Goal: Information Seeking & Learning: Learn about a topic

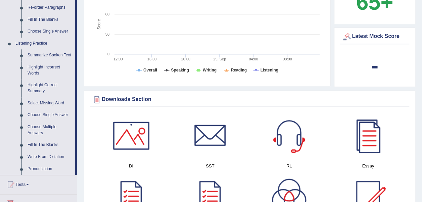
scroll to position [269, 0]
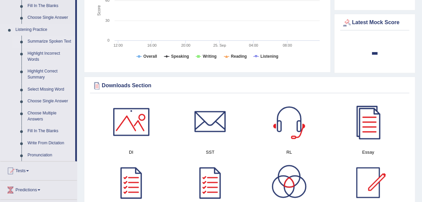
click at [41, 41] on link "Summarize Spoken Text" at bounding box center [50, 42] width 51 height 12
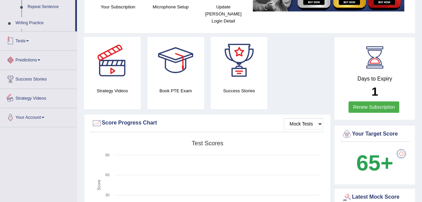
scroll to position [156, 0]
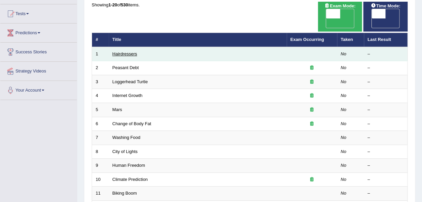
click at [133, 51] on link "Hairdressers" at bounding box center [124, 53] width 25 height 5
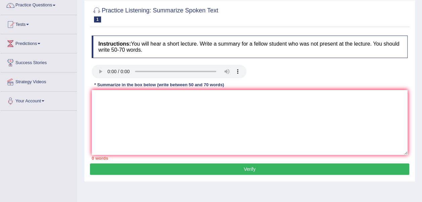
scroll to position [67, 0]
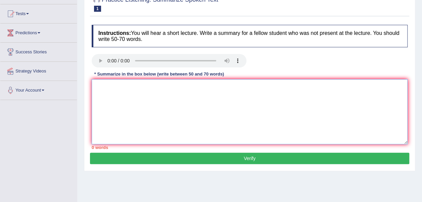
click at [165, 105] on textarea at bounding box center [250, 111] width 316 height 65
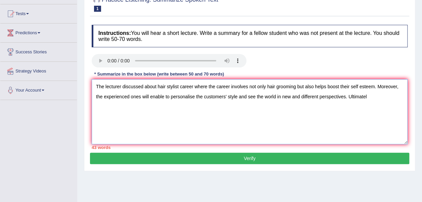
click at [369, 96] on textarea "The lecturer discussed about hair stylist career where the career involves not …" at bounding box center [250, 111] width 316 height 65
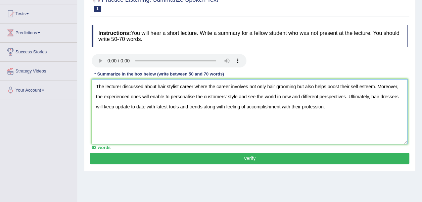
click at [349, 88] on textarea "The lecturer discussed about hair stylist career where the career involves not …" at bounding box center [250, 111] width 316 height 65
click at [270, 97] on textarea "The lecturer discussed about hair stylist career where the career involves not …" at bounding box center [250, 111] width 316 height 65
click at [119, 107] on textarea "The lecturer discussed about hair stylist career where the career involves not …" at bounding box center [250, 111] width 316 height 65
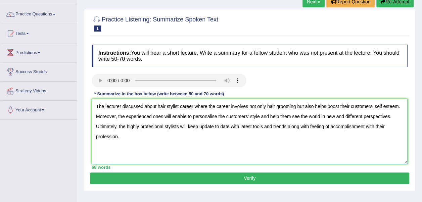
scroll to position [34, 0]
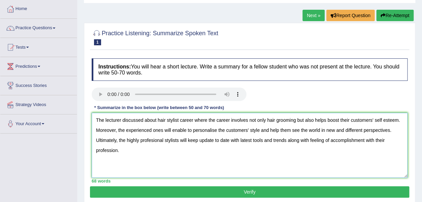
click at [164, 140] on textarea "The lecturer discussed about hair stylist career where the career involves not …" at bounding box center [250, 145] width 316 height 65
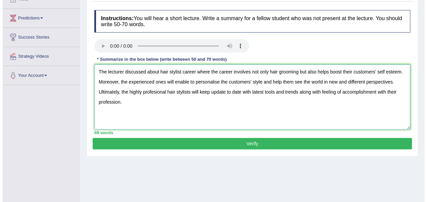
scroll to position [67, 0]
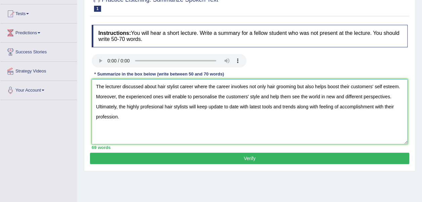
click at [120, 117] on textarea "The lecturer discussed about hair stylist career where the career involves not …" at bounding box center [250, 111] width 316 height 65
drag, startPoint x: 121, startPoint y: 116, endPoint x: 97, endPoint y: 86, distance: 38.4
click at [97, 86] on textarea "The lecturer discussed about hair stylist career where the career involves not …" at bounding box center [250, 111] width 316 height 65
click at [140, 119] on textarea "The lecturer discussed about hair stylist career where the career involves not …" at bounding box center [250, 111] width 316 height 65
click at [250, 106] on textarea "The lecturer discussed about hair stylist career where the career involves not …" at bounding box center [250, 111] width 316 height 65
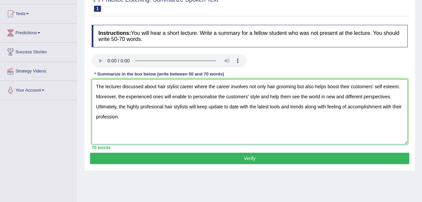
click at [395, 107] on textarea "The lecturer discussed about hair stylist career where the career involves not …" at bounding box center [250, 111] width 316 height 65
type textarea "The lecturer discussed about hair stylist career where the career involves not …"
click at [202, 162] on button "Verify" at bounding box center [249, 158] width 319 height 11
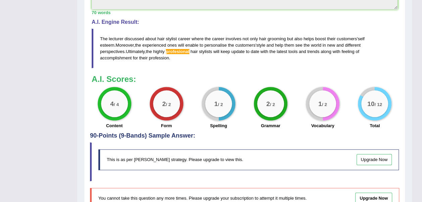
scroll to position [235, 0]
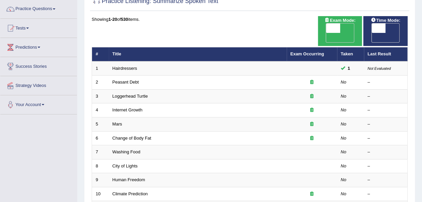
scroll to position [42, 0]
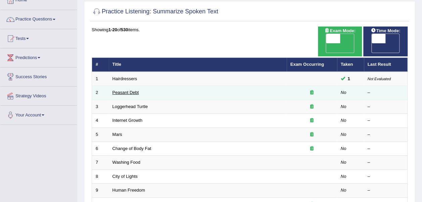
click at [123, 90] on link "Peasant Debt" at bounding box center [125, 92] width 27 height 5
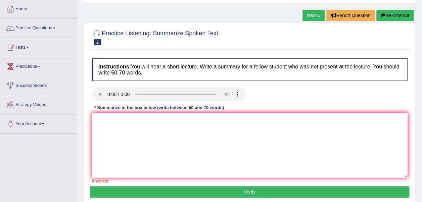
scroll to position [67, 0]
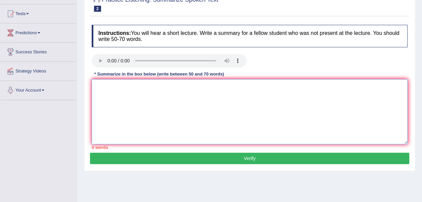
click at [161, 93] on textarea at bounding box center [250, 111] width 316 height 65
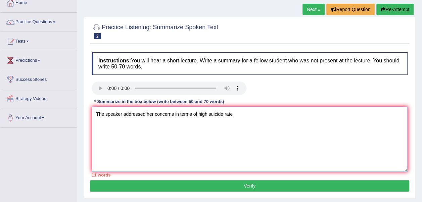
scroll to position [34, 0]
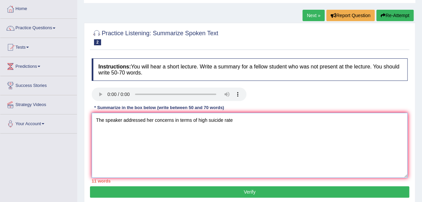
click at [196, 120] on textarea "The speaker addressed her concerns in terms of high suicide rate" at bounding box center [250, 145] width 316 height 65
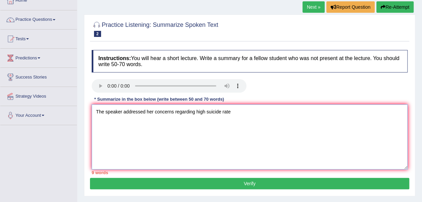
scroll to position [67, 0]
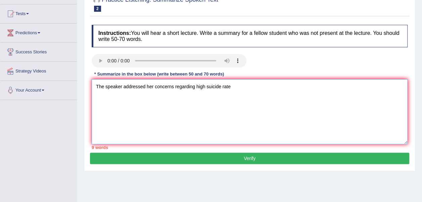
click at [238, 86] on textarea "The speaker addressed her concerns regarding high suicide rate" at bounding box center [250, 111] width 316 height 65
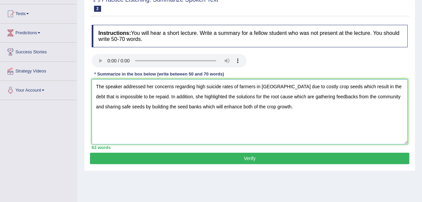
click at [250, 107] on textarea "The speaker addressed her concerns regarding high suicide rates of farmers in I…" at bounding box center [250, 111] width 316 height 65
click at [231, 107] on textarea "The speaker addressed her concerns regarding high suicide rates of farmers in I…" at bounding box center [250, 111] width 316 height 65
click at [262, 106] on textarea "The speaker addressed her concerns regarding high suicide rates of farmers in I…" at bounding box center [250, 111] width 316 height 65
click at [215, 107] on textarea "The speaker addressed her concerns regarding high suicide rates of farmers in I…" at bounding box center [250, 111] width 316 height 65
click at [256, 107] on textarea "The speaker addressed her concerns regarding high suicide rates of farmers in I…" at bounding box center [250, 111] width 316 height 65
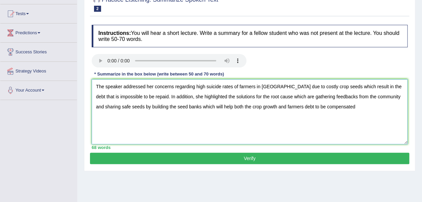
click at [260, 107] on textarea "The speaker addressed her concerns regarding high suicide rates of farmers in I…" at bounding box center [250, 111] width 316 height 65
click at [299, 105] on textarea "The speaker addressed her concerns regarding high suicide rates of farmers in I…" at bounding box center [250, 111] width 316 height 65
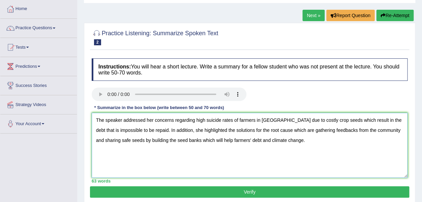
click at [231, 120] on textarea "The speaker addressed her concerns regarding high suicide rates of farmers in I…" at bounding box center [250, 145] width 316 height 65
click at [268, 120] on textarea "The speaker addressed her concerns regarding high suicide rate of farmers in In…" at bounding box center [250, 145] width 316 height 65
click at [279, 121] on textarea "The speaker addressed her concerns regarding high suicide rate of farmers in In…" at bounding box center [250, 145] width 316 height 65
click at [257, 120] on textarea "The speaker addressed her concerns regarding high suicide rate of farmers in In…" at bounding box center [250, 145] width 316 height 65
click at [344, 119] on textarea "The speaker addressed her concerns regarding high suicide rate of Indian farmer…" at bounding box center [250, 145] width 316 height 65
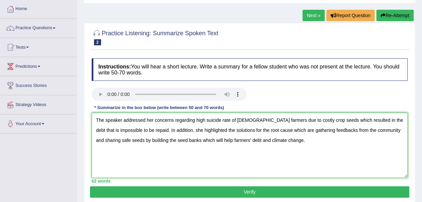
click at [363, 120] on textarea "The speaker addressed her concerns regarding high suicide rate of Indian farmer…" at bounding box center [250, 145] width 316 height 65
drag, startPoint x: 402, startPoint y: 120, endPoint x: 409, endPoint y: 120, distance: 7.7
click at [403, 120] on textarea "The speaker addressed her concerns regarding high suicide rate of Indian farmer…" at bounding box center [250, 145] width 316 height 65
click at [225, 139] on textarea "The speaker addressed her concerns regarding high suicide rate of Indian farmer…" at bounding box center [250, 145] width 316 height 65
type textarea "The speaker addressed her concerns regarding high suicide rate of Indian farmer…"
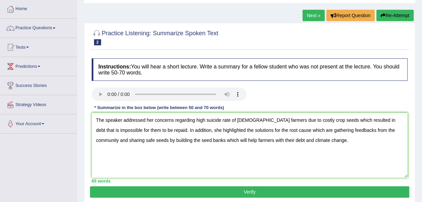
click at [264, 192] on button "Verify" at bounding box center [249, 191] width 319 height 11
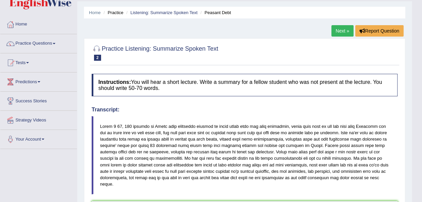
scroll to position [3, 0]
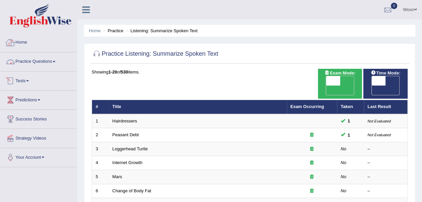
click at [35, 60] on link "Practice Questions" at bounding box center [38, 60] width 77 height 17
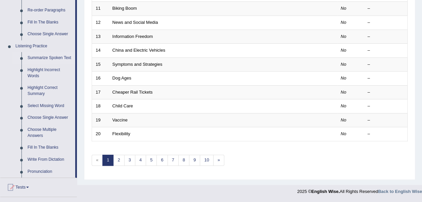
scroll to position [269, 0]
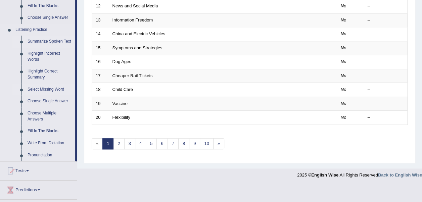
click at [39, 89] on link "Select Missing Word" at bounding box center [50, 90] width 51 height 12
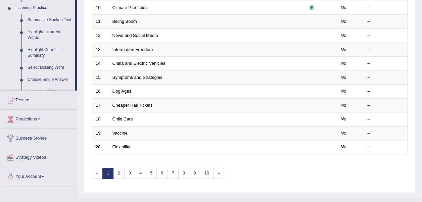
scroll to position [91, 0]
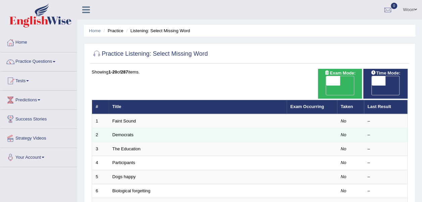
scroll to position [34, 0]
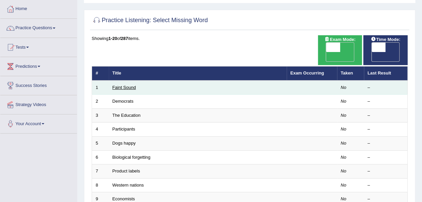
click at [126, 85] on link "Faint Sound" at bounding box center [123, 87] width 23 height 5
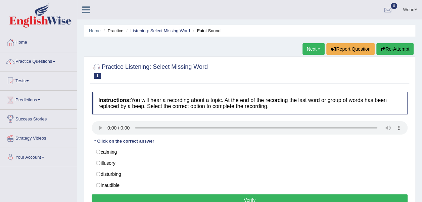
scroll to position [34, 0]
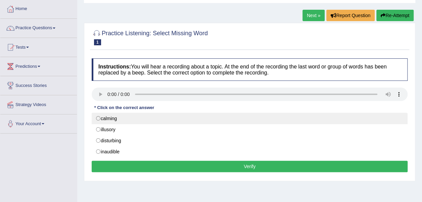
click at [100, 119] on label "calming" at bounding box center [250, 118] width 316 height 11
radio input "true"
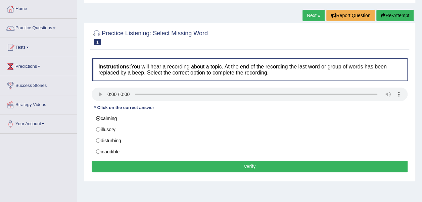
click at [245, 163] on button "Verify" at bounding box center [250, 166] width 316 height 11
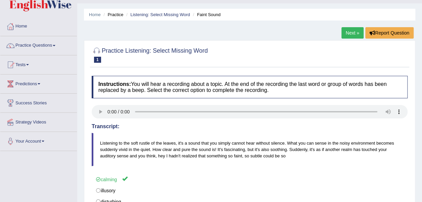
scroll to position [0, 0]
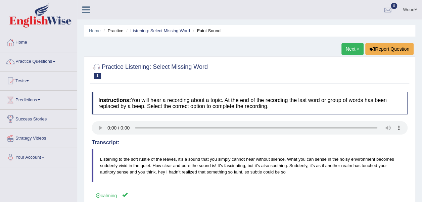
click at [350, 45] on link "Next »" at bounding box center [352, 48] width 22 height 11
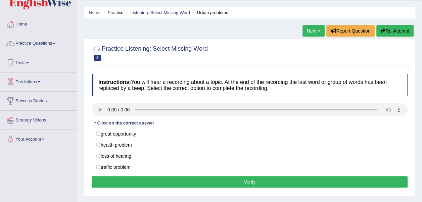
scroll to position [34, 0]
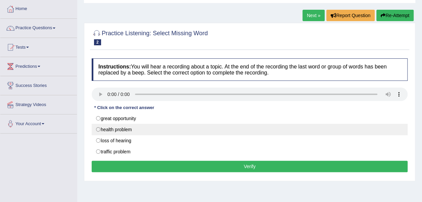
click at [99, 129] on label "health problem" at bounding box center [250, 129] width 316 height 11
radio input "true"
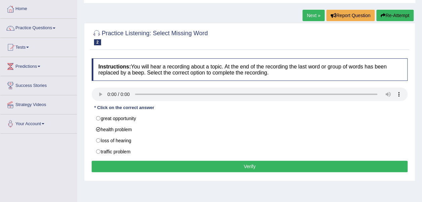
click at [157, 162] on button "Verify" at bounding box center [250, 166] width 316 height 11
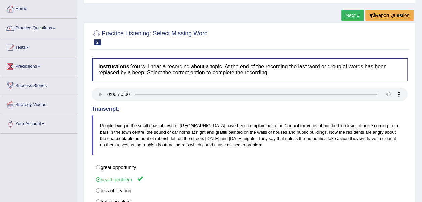
click at [352, 16] on link "Next »" at bounding box center [352, 15] width 22 height 11
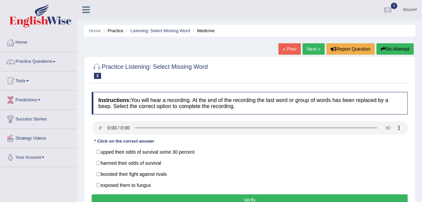
scroll to position [34, 0]
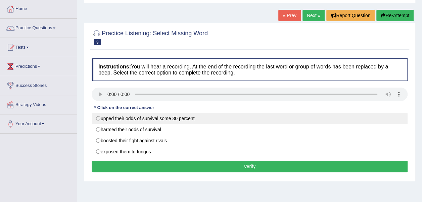
click at [100, 119] on label "upped their odds of survival some 30 percent" at bounding box center [250, 118] width 316 height 11
radio input "true"
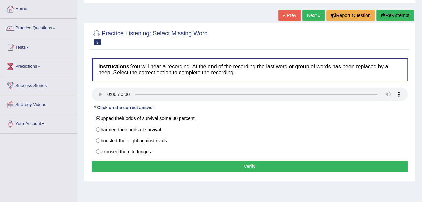
click at [146, 163] on button "Verify" at bounding box center [250, 166] width 316 height 11
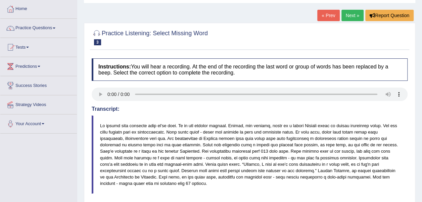
scroll to position [0, 0]
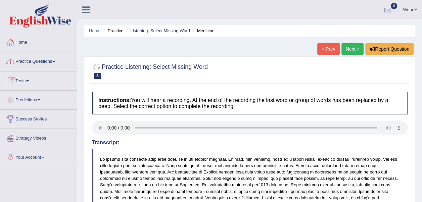
click at [50, 60] on link "Practice Questions" at bounding box center [38, 60] width 77 height 17
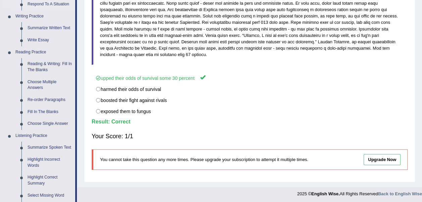
scroll to position [201, 0]
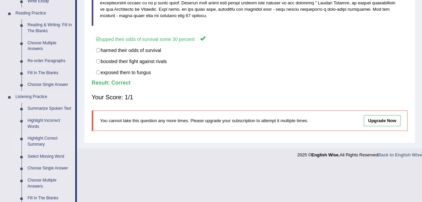
click at [44, 138] on link "Highlight Correct Summary" at bounding box center [50, 142] width 51 height 18
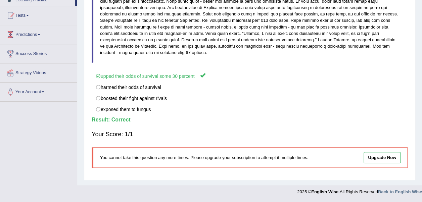
scroll to position [141, 0]
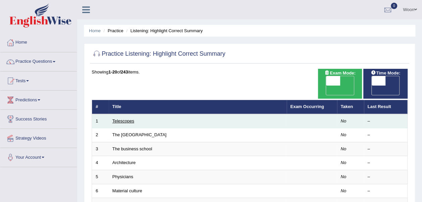
click at [125, 118] on link "Telescopes" at bounding box center [123, 120] width 22 height 5
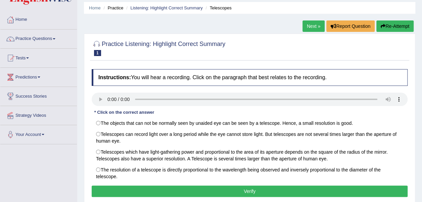
scroll to position [34, 0]
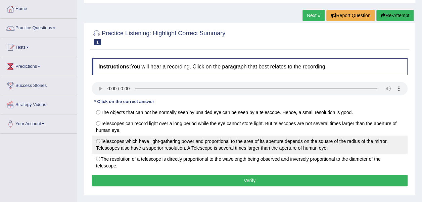
click at [107, 143] on label "Telescopes which have light-gathering power and proportional to the area of its…" at bounding box center [250, 145] width 316 height 18
radio input "true"
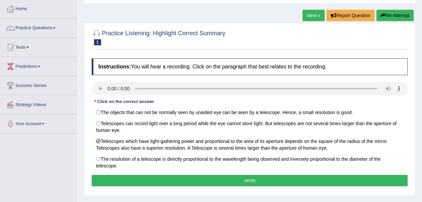
click at [175, 180] on button "Verify" at bounding box center [250, 180] width 316 height 11
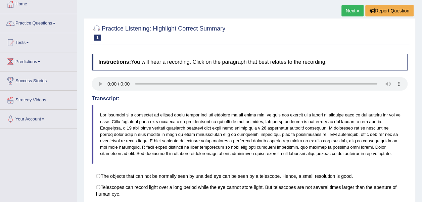
scroll to position [0, 0]
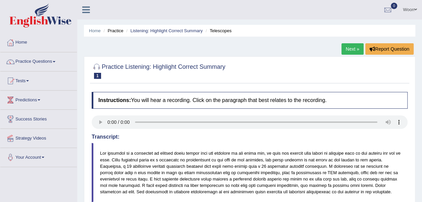
click at [349, 49] on link "Next »" at bounding box center [352, 48] width 22 height 11
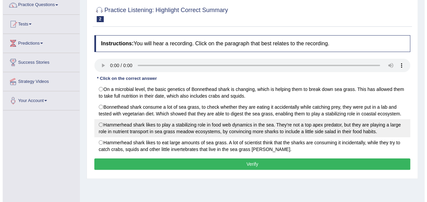
scroll to position [67, 0]
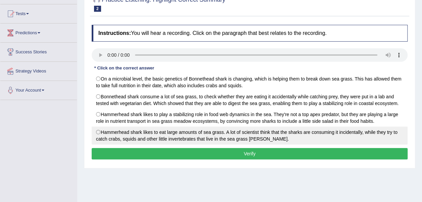
click at [138, 135] on label "Hammerhead shark likes to eat large amounts of sea grass. A lot of scientist th…" at bounding box center [250, 136] width 316 height 18
radio input "true"
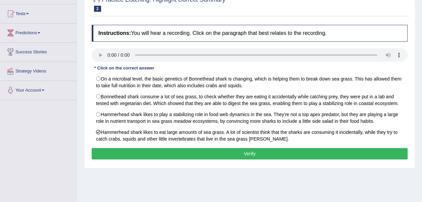
click at [150, 151] on button "Verify" at bounding box center [250, 153] width 316 height 11
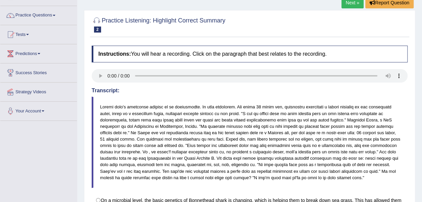
scroll to position [0, 0]
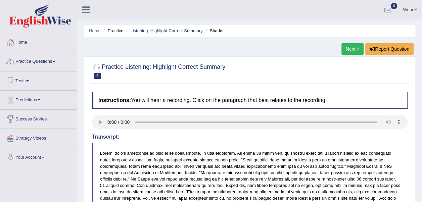
click at [350, 52] on link "Next »" at bounding box center [352, 48] width 22 height 11
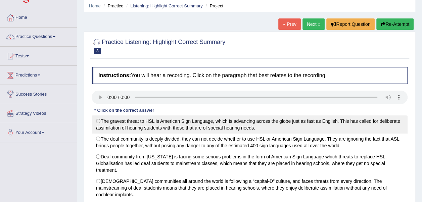
scroll to position [34, 0]
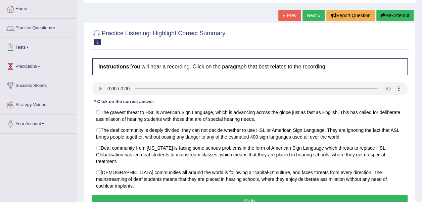
click at [47, 29] on link "Practice Questions" at bounding box center [38, 27] width 77 height 17
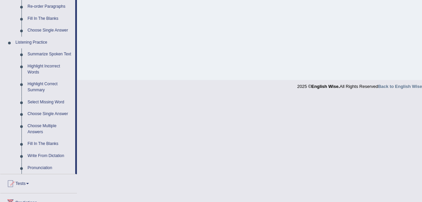
scroll to position [269, 0]
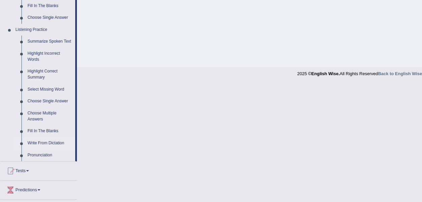
click at [48, 142] on link "Write From Dictation" at bounding box center [50, 143] width 51 height 12
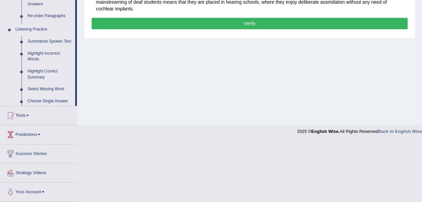
scroll to position [150, 0]
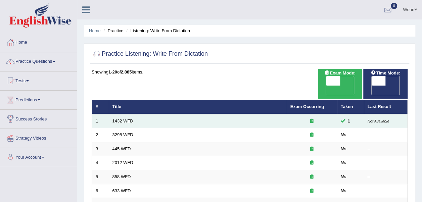
click at [126, 118] on link "1432 WFD" at bounding box center [122, 120] width 21 height 5
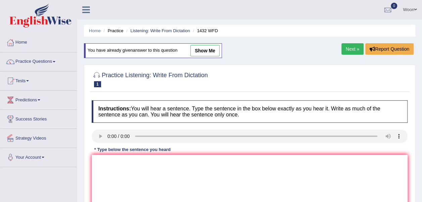
scroll to position [34, 0]
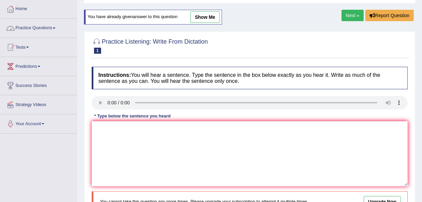
click at [49, 28] on link "Practice Questions" at bounding box center [38, 27] width 77 height 17
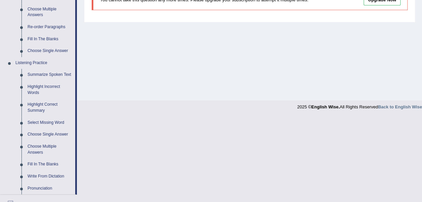
scroll to position [269, 0]
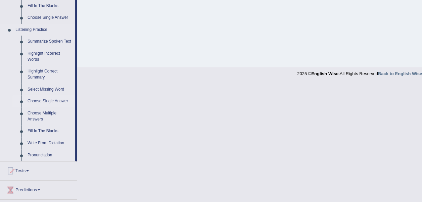
click at [44, 102] on link "Choose Single Answer" at bounding box center [50, 101] width 51 height 12
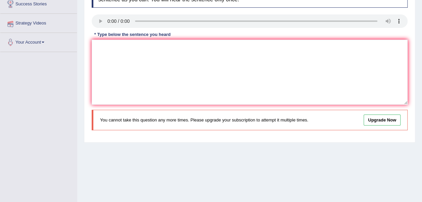
scroll to position [87, 0]
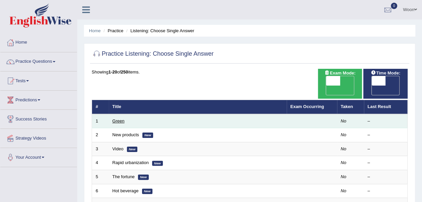
click at [119, 118] on link "Green" at bounding box center [118, 120] width 12 height 5
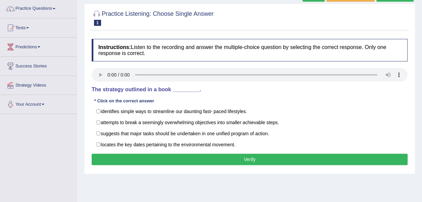
scroll to position [67, 0]
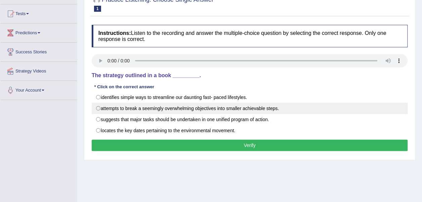
click at [130, 107] on label "attempts to break a seemingly overwhelming objectives into smaller achievable s…" at bounding box center [250, 108] width 316 height 11
radio input "true"
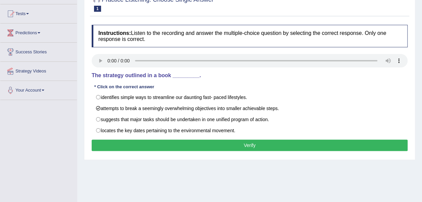
click at [148, 147] on button "Verify" at bounding box center [250, 145] width 316 height 11
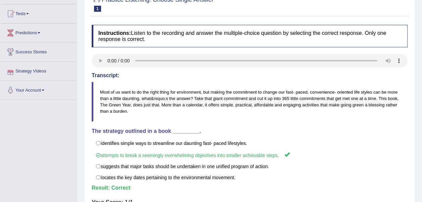
scroll to position [34, 0]
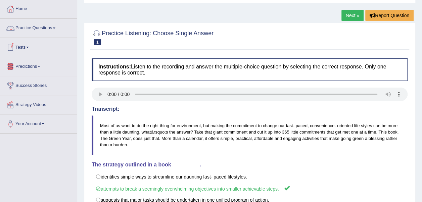
click at [51, 29] on link "Practice Questions" at bounding box center [38, 27] width 77 height 17
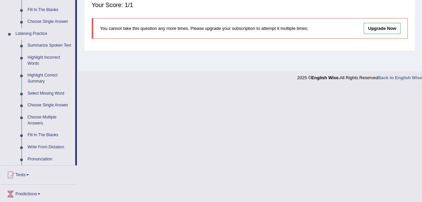
scroll to position [269, 0]
